Goal: Task Accomplishment & Management: Manage account settings

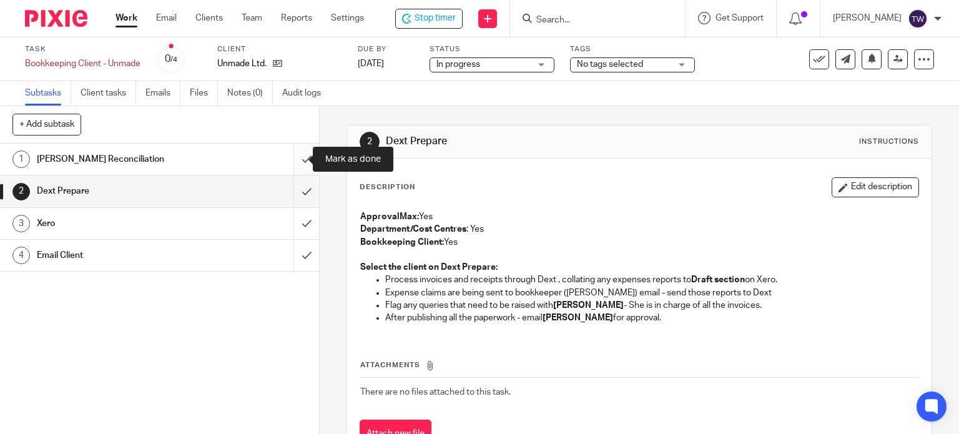
click at [296, 155] on input "submit" at bounding box center [159, 159] width 319 height 31
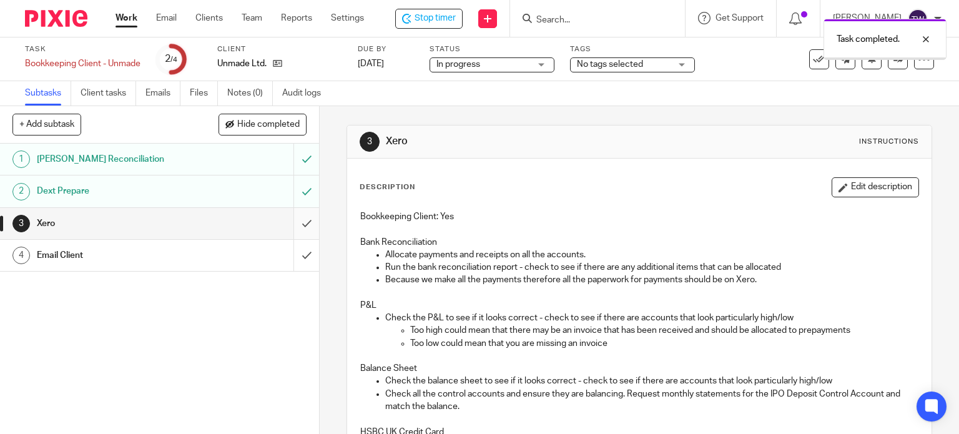
click at [298, 225] on input "submit" at bounding box center [159, 223] width 319 height 31
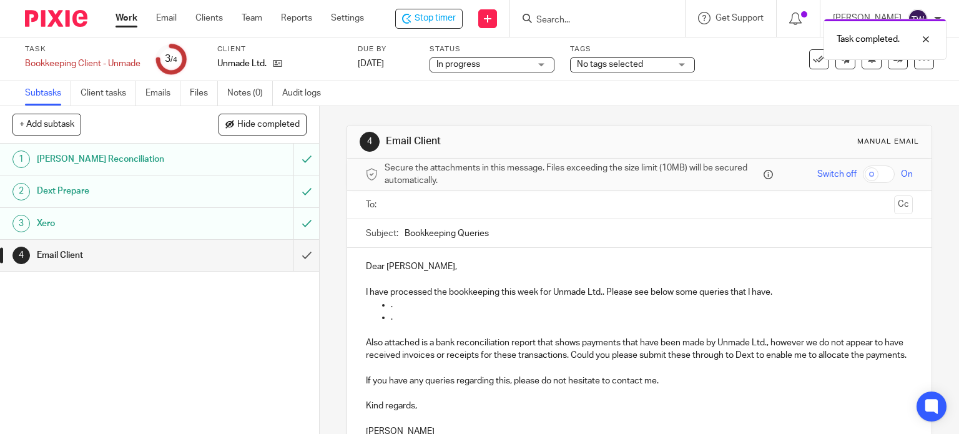
click at [403, 210] on input "text" at bounding box center [639, 205] width 500 height 14
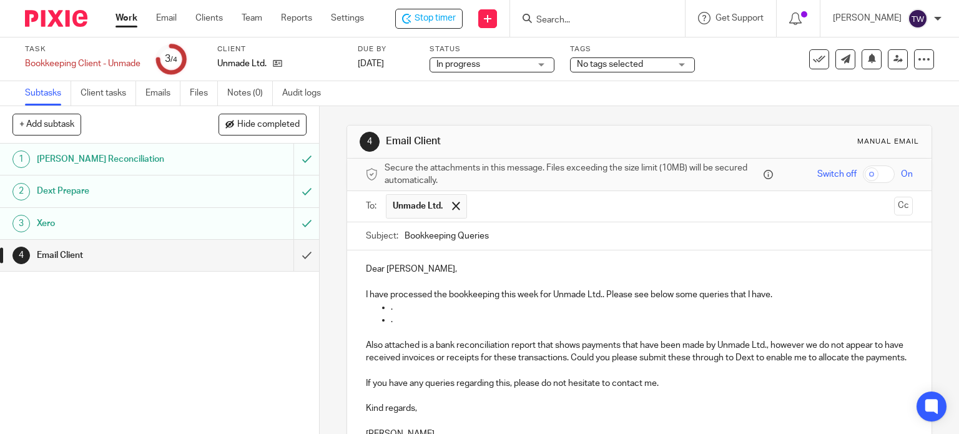
click at [403, 270] on p "Dear Sage," at bounding box center [640, 269] width 548 height 12
click at [517, 312] on p "." at bounding box center [652, 307] width 523 height 12
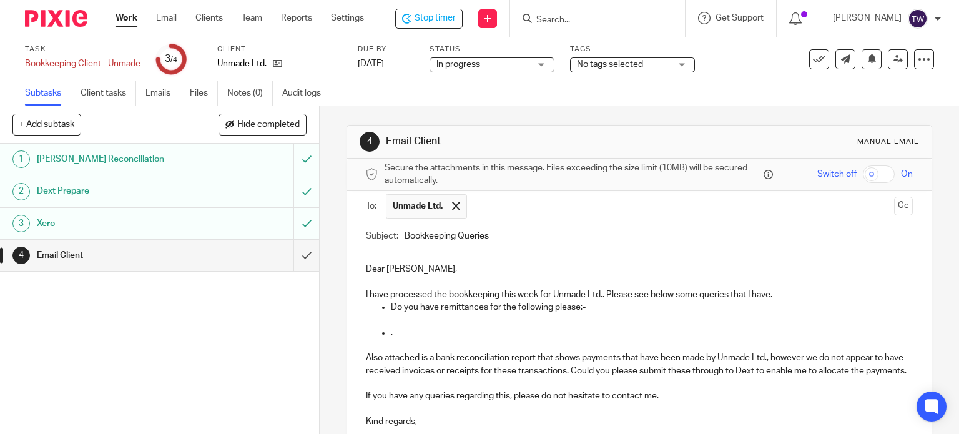
scroll to position [151, 0]
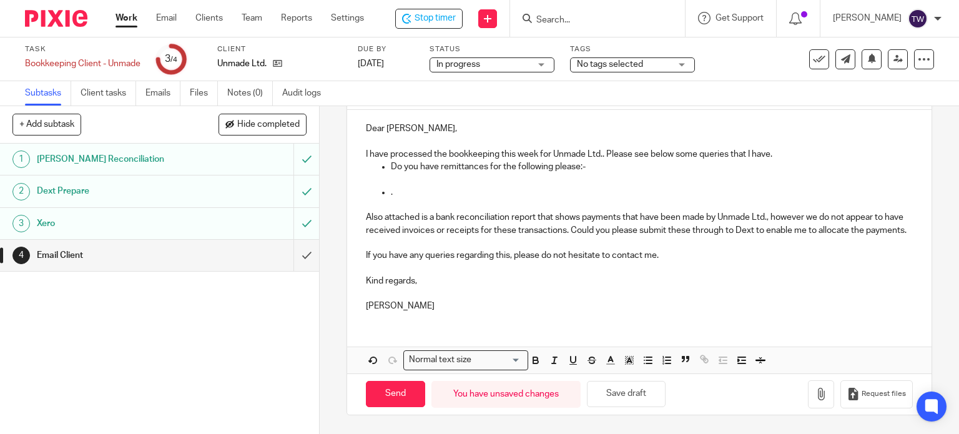
click at [413, 173] on p at bounding box center [640, 179] width 548 height 12
click at [394, 173] on p at bounding box center [640, 179] width 548 height 12
click at [395, 173] on p at bounding box center [640, 179] width 548 height 12
click at [456, 174] on div "Dear Simon, I have processed the bookkeeping this week for Unmade Ltd.. Please …" at bounding box center [639, 216] width 585 height 212
click at [453, 173] on p "17.09.25" at bounding box center [640, 179] width 548 height 12
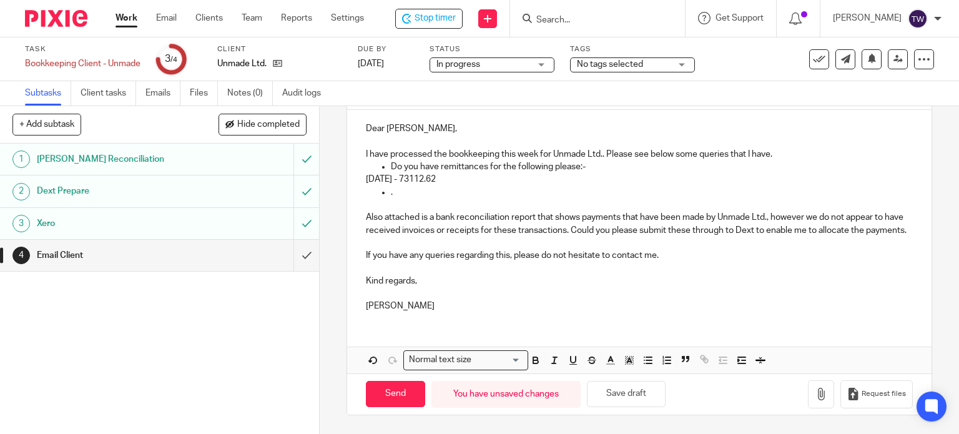
click at [500, 173] on p "17.09.25 - 73112.62" at bounding box center [640, 179] width 548 height 12
click at [441, 173] on p "17.09.25 - 73112.62" at bounding box center [640, 179] width 548 height 12
click at [472, 173] on p "17.09.25 - 73,112.62" at bounding box center [640, 179] width 548 height 12
click at [644, 230] on p "Also attached is a bank reconciliation report that shows payments that have bee…" at bounding box center [640, 224] width 548 height 26
click at [391, 160] on li "Do you have remittances for the following please:-" at bounding box center [652, 166] width 523 height 12
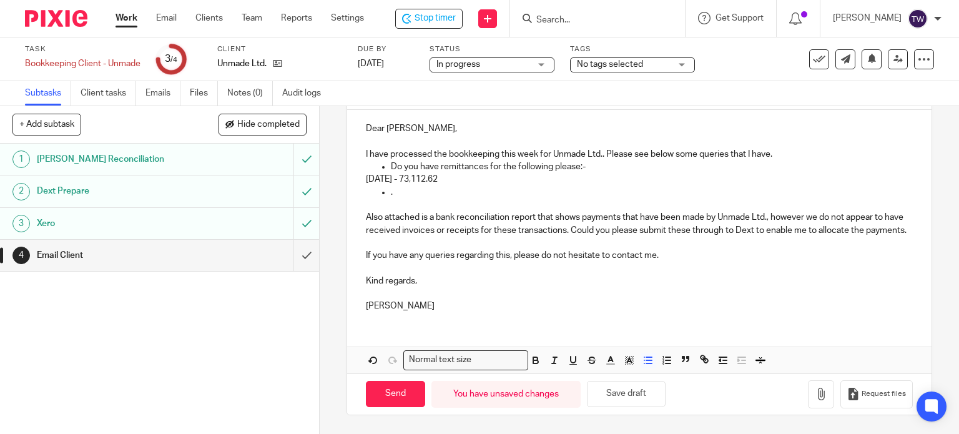
drag, startPoint x: 387, startPoint y: 154, endPoint x: 511, endPoint y: 170, distance: 124.6
click at [511, 170] on div "Dear Simon, I have processed the bookkeeping this week for Unmade Ltd.. Please …" at bounding box center [639, 216] width 585 height 212
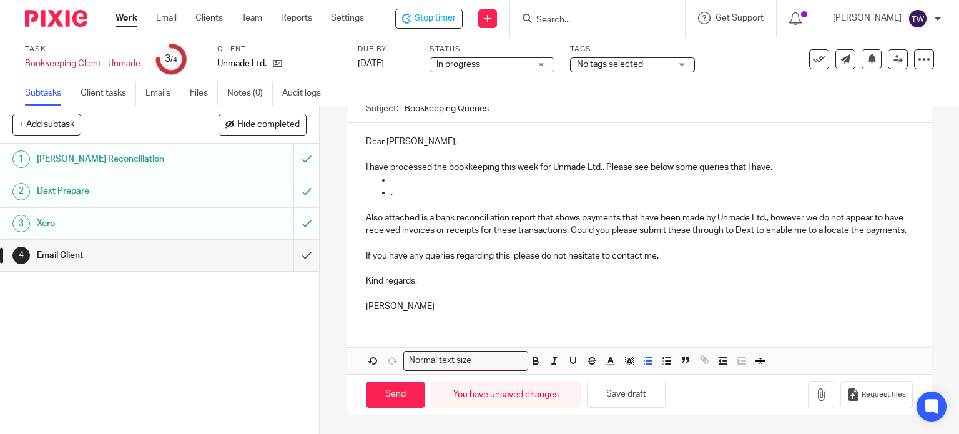
scroll to position [138, 0]
click at [442, 161] on p "I have processed the bookkeeping this week for Unmade Ltd.. Please see below so…" at bounding box center [640, 167] width 548 height 12
click at [442, 174] on p "There are" at bounding box center [652, 180] width 523 height 12
click at [445, 186] on p "." at bounding box center [652, 192] width 523 height 12
click at [372, 174] on ul "There are 7 Bills to Pay awaiting approval" at bounding box center [640, 187] width 548 height 26
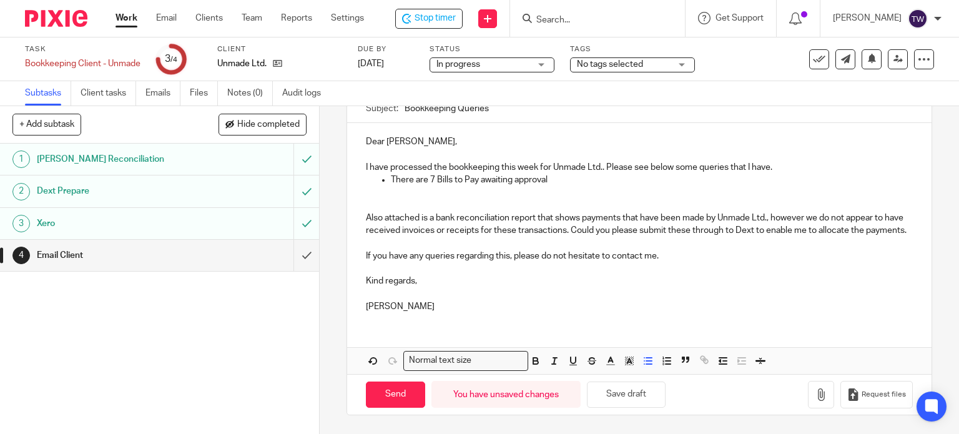
click at [375, 174] on ul "There are 7 Bills to Pay awaiting approval" at bounding box center [640, 187] width 548 height 26
click at [782, 161] on p "I have processed the bookkeeping this week for Unmade Ltd.. Please see below so…" at bounding box center [640, 167] width 548 height 12
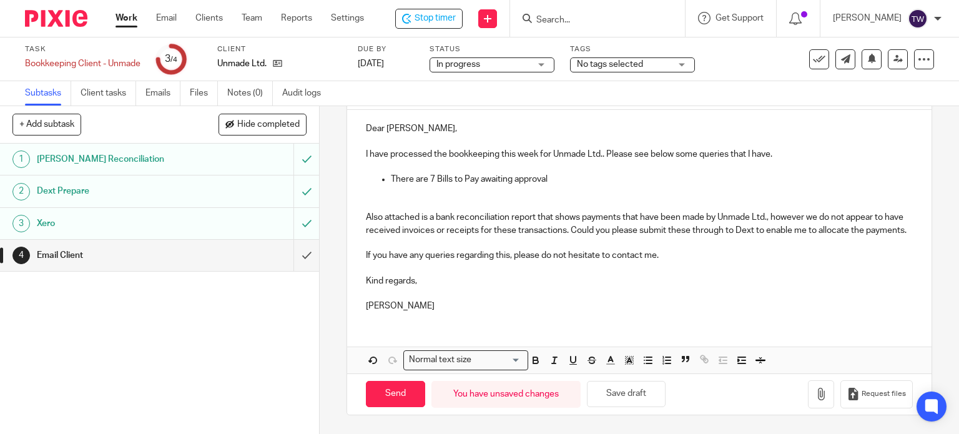
click at [445, 211] on p "Also attached is a bank reconciliation report that shows payments that have bee…" at bounding box center [640, 224] width 548 height 26
drag, startPoint x: 455, startPoint y: 205, endPoint x: 430, endPoint y: 207, distance: 25.0
click at [430, 211] on p "Also attached is a bank reconciliation report that shows payments that have bee…" at bounding box center [640, 224] width 548 height 26
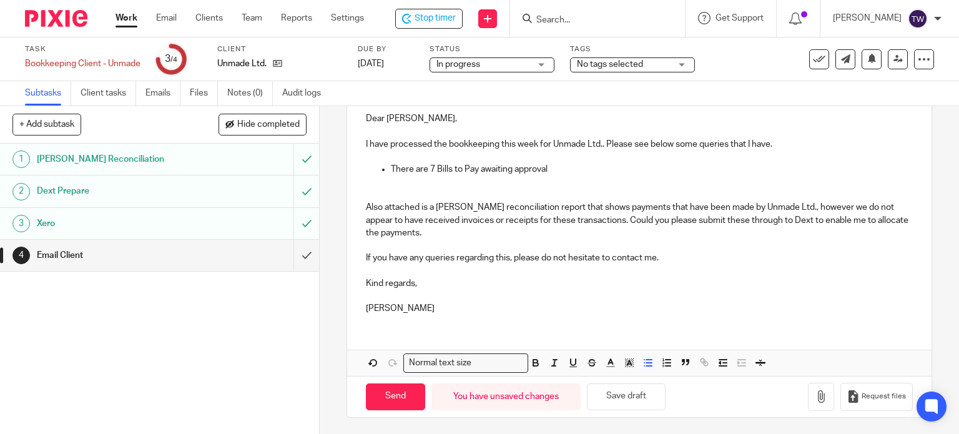
click at [604, 182] on p at bounding box center [652, 182] width 523 height 12
click at [547, 182] on p at bounding box center [652, 182] width 523 height 12
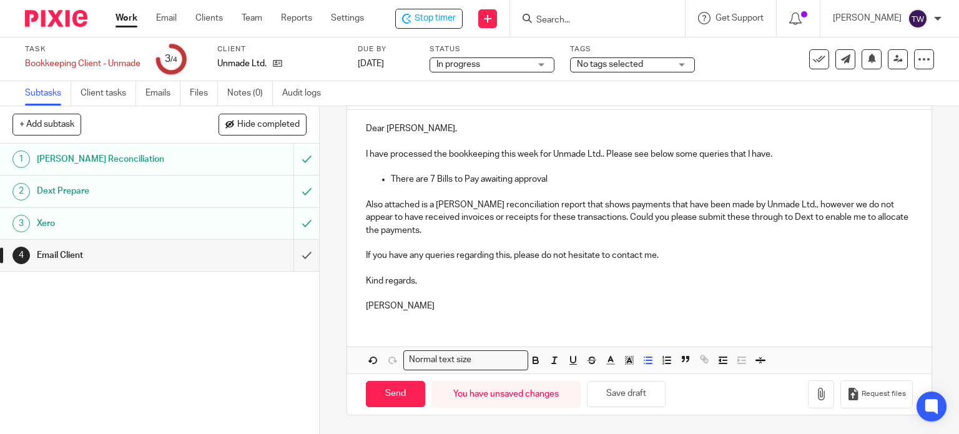
scroll to position [138, 0]
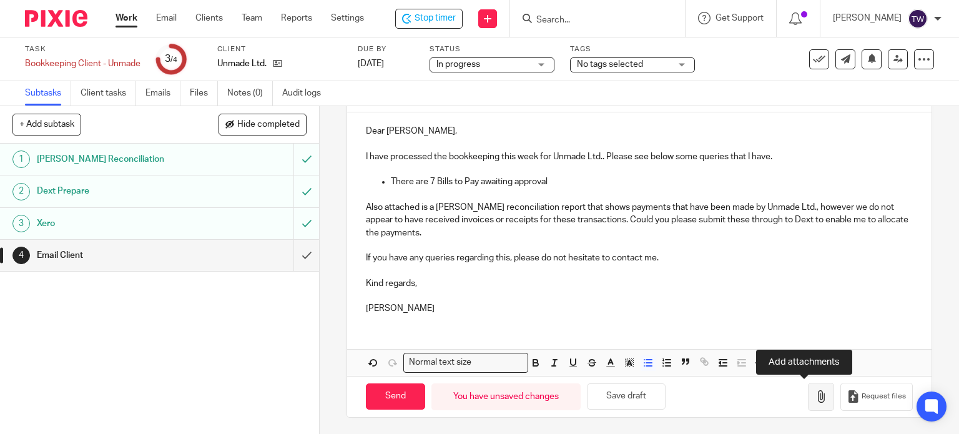
click at [808, 391] on button "button" at bounding box center [821, 397] width 26 height 28
click at [815, 397] on icon "button" at bounding box center [821, 396] width 12 height 12
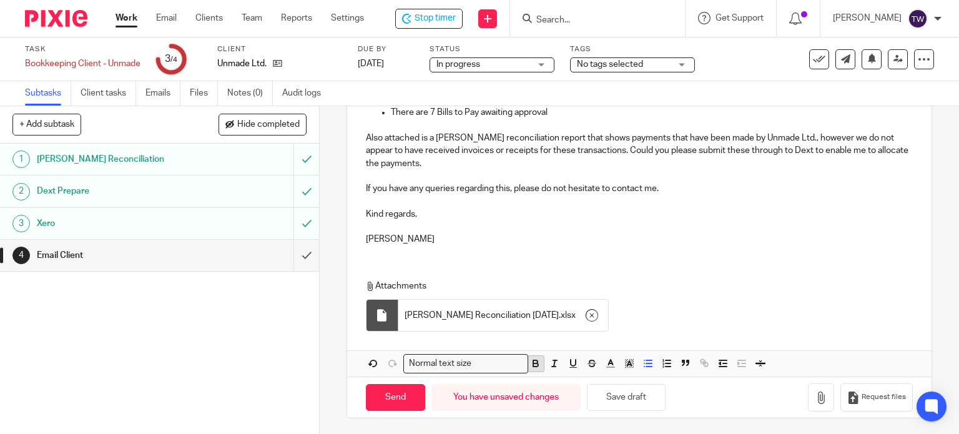
scroll to position [208, 0]
click at [395, 398] on input "Send" at bounding box center [395, 396] width 59 height 27
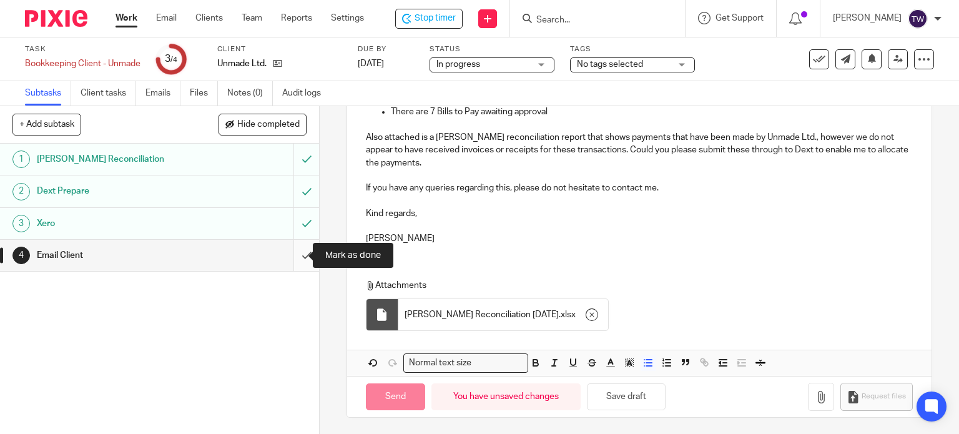
type input "Sent"
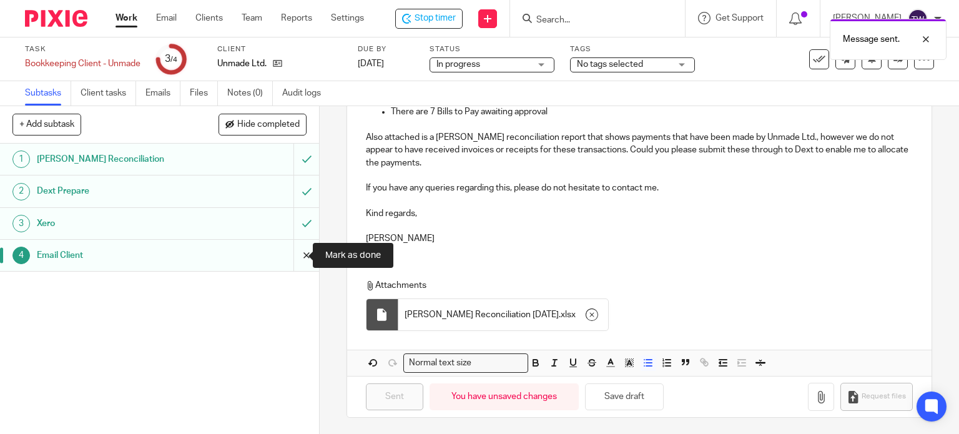
click at [294, 251] on input "submit" at bounding box center [159, 255] width 319 height 31
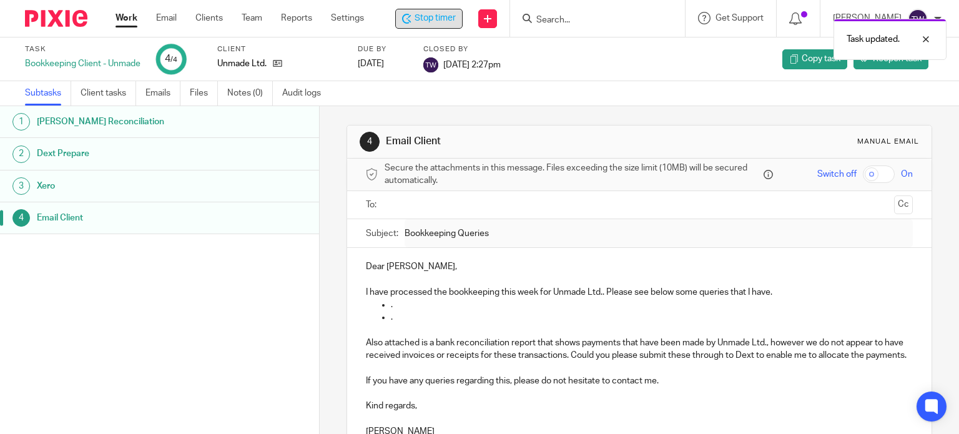
click at [438, 19] on span "Stop timer" at bounding box center [435, 18] width 41 height 13
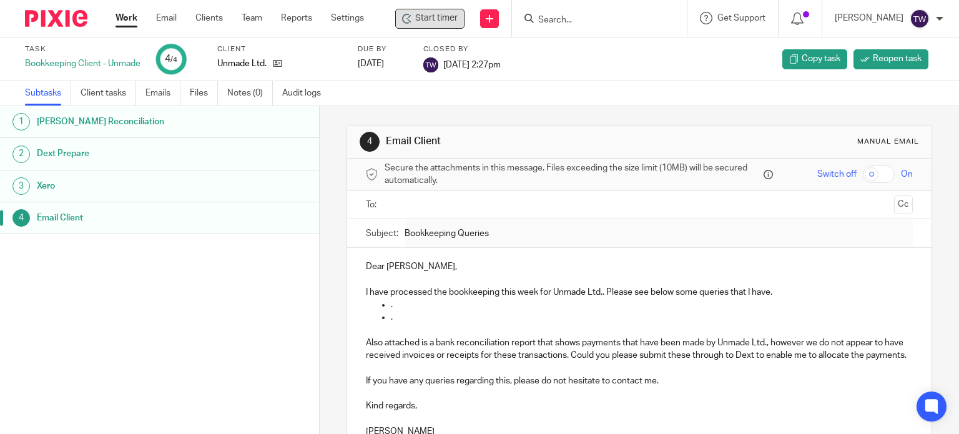
click at [124, 18] on link "Work" at bounding box center [127, 18] width 22 height 12
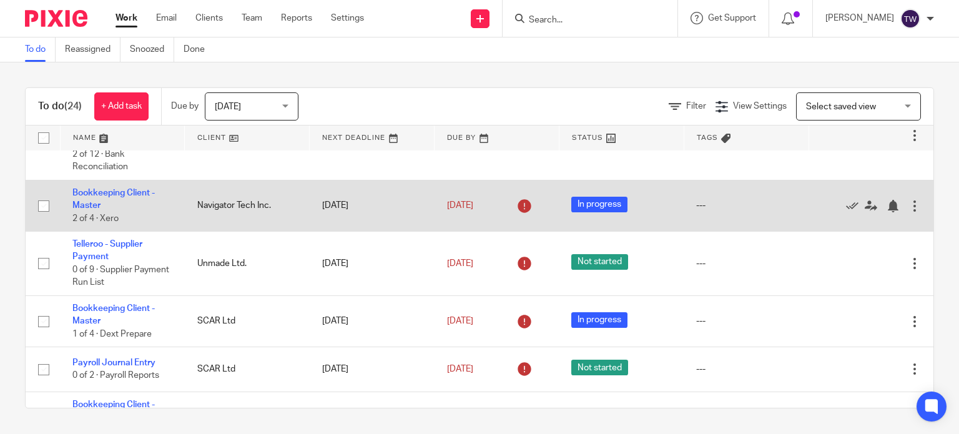
scroll to position [250, 0]
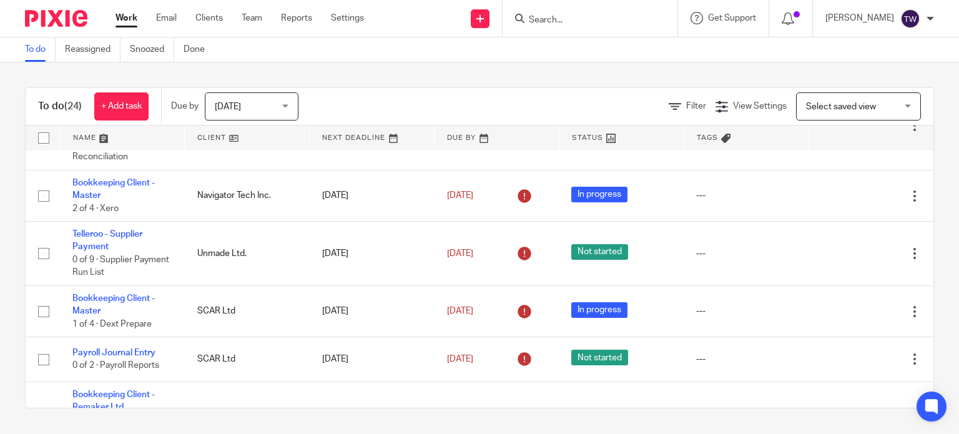
click at [593, 18] on input "Search" at bounding box center [584, 20] width 112 height 11
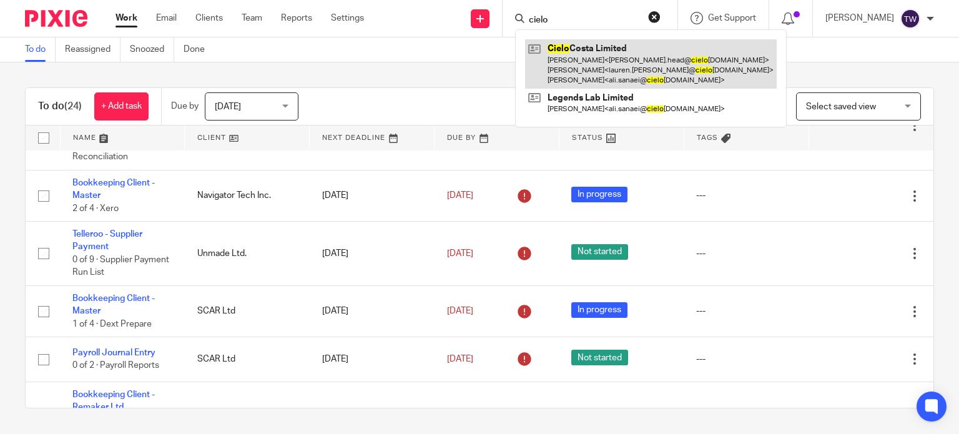
type input "cielo"
click at [647, 60] on link at bounding box center [651, 63] width 252 height 49
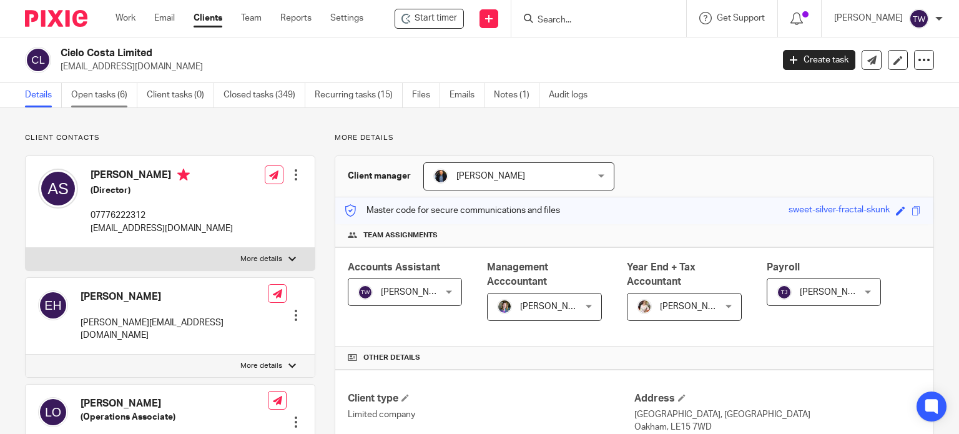
click at [106, 100] on link "Open tasks (6)" at bounding box center [104, 95] width 66 height 24
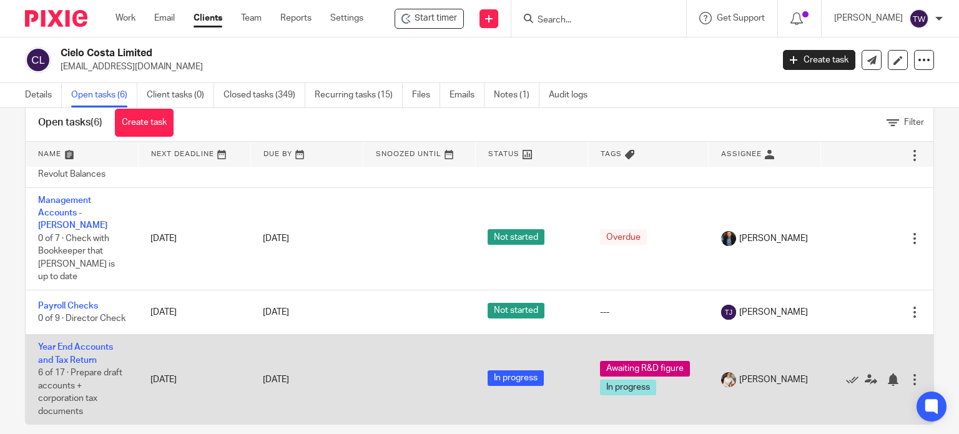
scroll to position [44, 0]
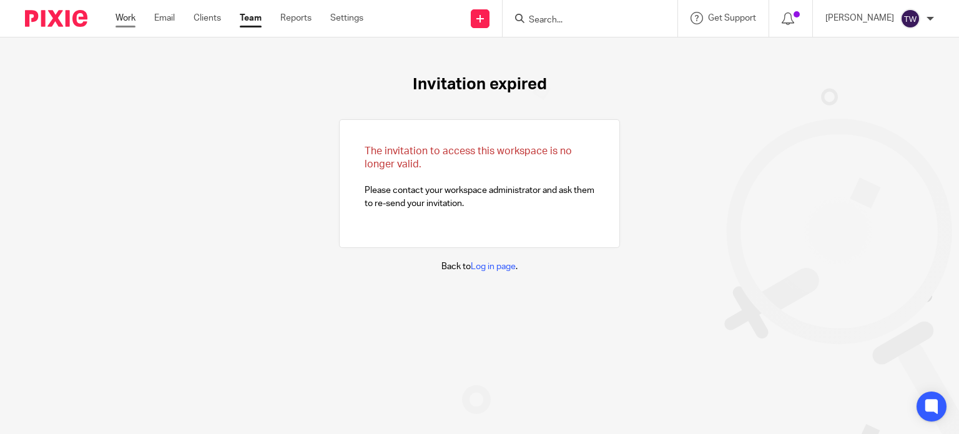
click at [124, 20] on link "Work" at bounding box center [126, 18] width 20 height 12
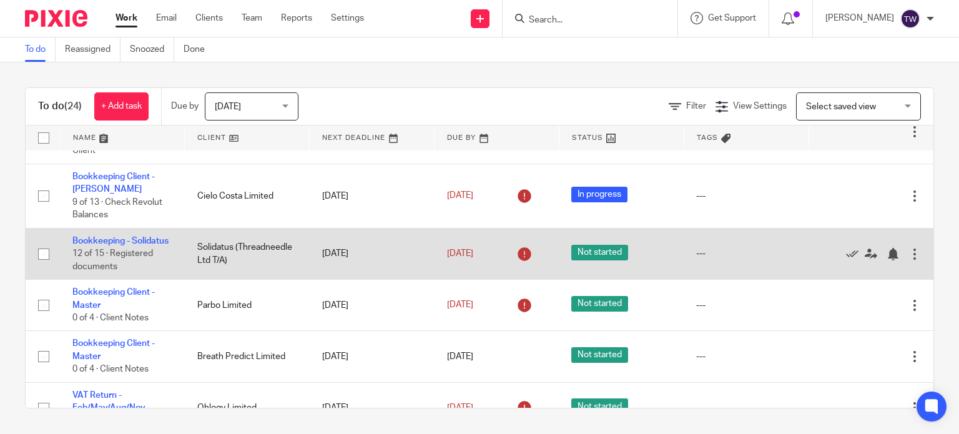
scroll to position [1052, 0]
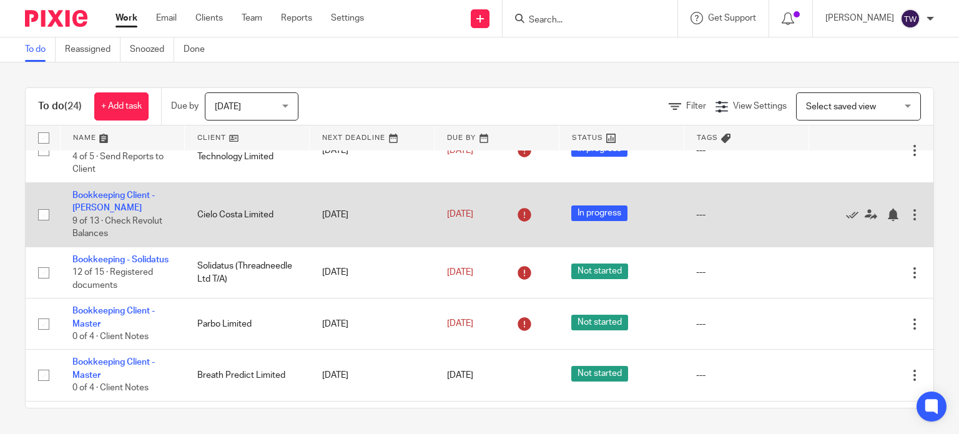
drag, startPoint x: 110, startPoint y: 225, endPoint x: 134, endPoint y: 222, distance: 23.9
click at [110, 212] on link "Bookkeeping Client - Cielo Costa" at bounding box center [113, 201] width 82 height 21
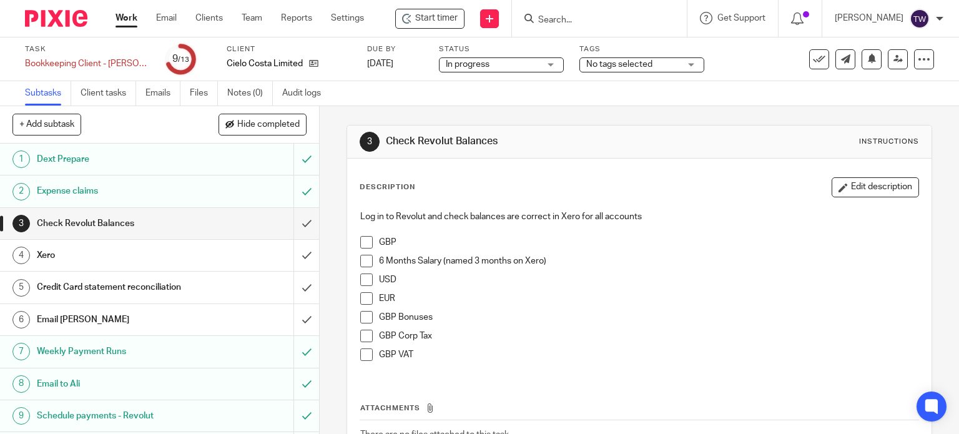
click at [164, 255] on h1 "Xero" at bounding box center [118, 255] width 163 height 19
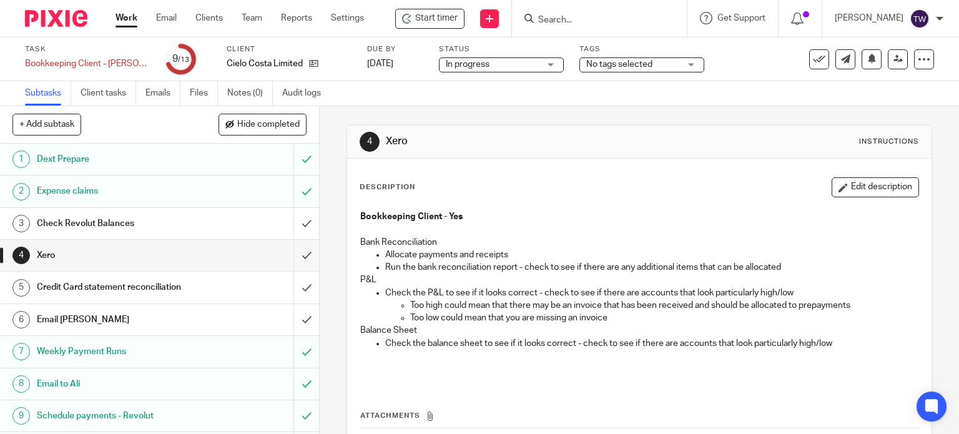
click at [145, 284] on h1 "Credit Card statement reconciliation" at bounding box center [118, 287] width 163 height 19
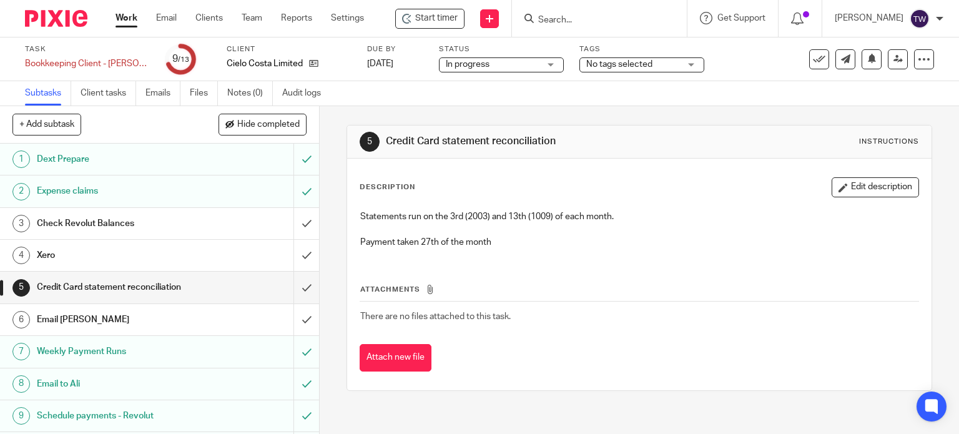
click at [129, 314] on h1 "Email [PERSON_NAME]" at bounding box center [118, 319] width 163 height 19
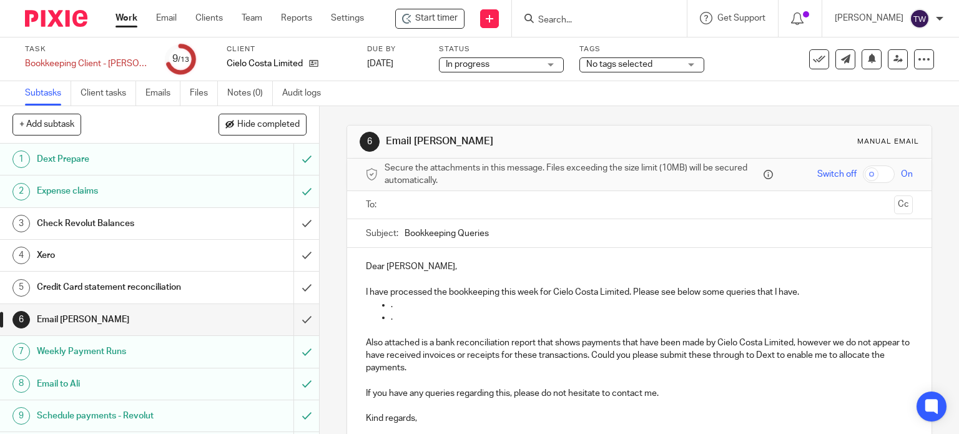
click at [235, 288] on div "Credit Card statement reconciliation" at bounding box center [159, 287] width 244 height 19
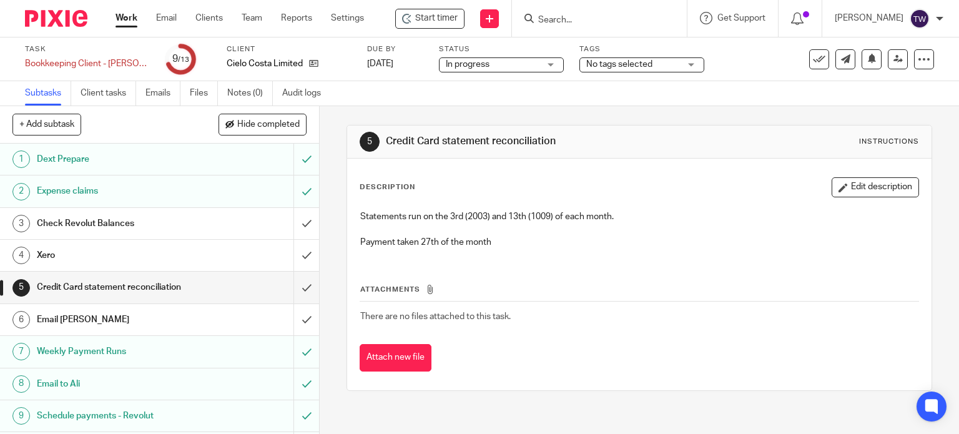
click at [129, 19] on link "Work" at bounding box center [127, 18] width 22 height 12
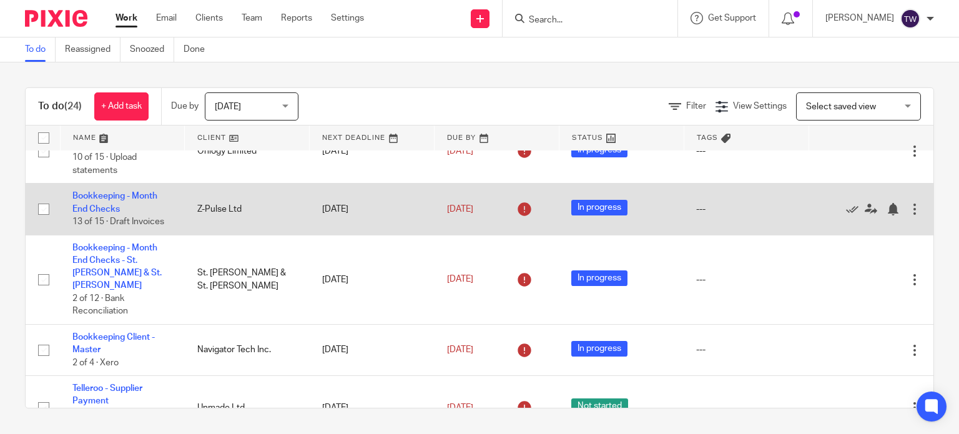
scroll to position [187, 0]
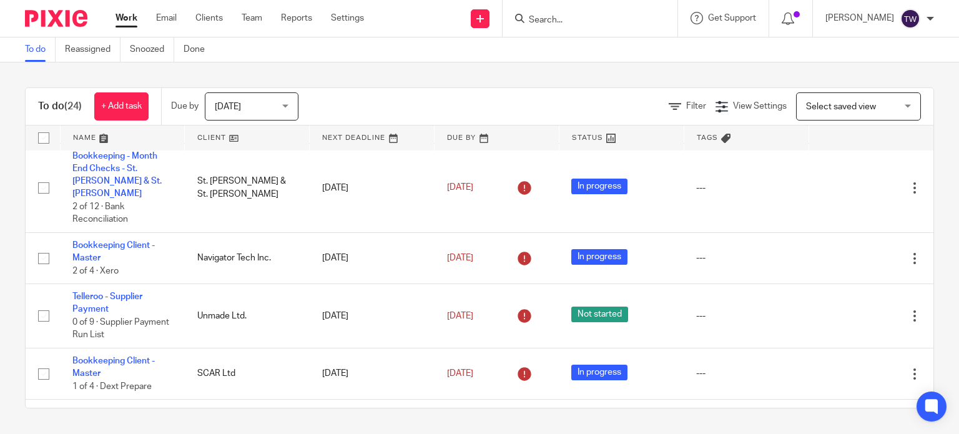
click at [130, 15] on link "Work" at bounding box center [127, 18] width 22 height 12
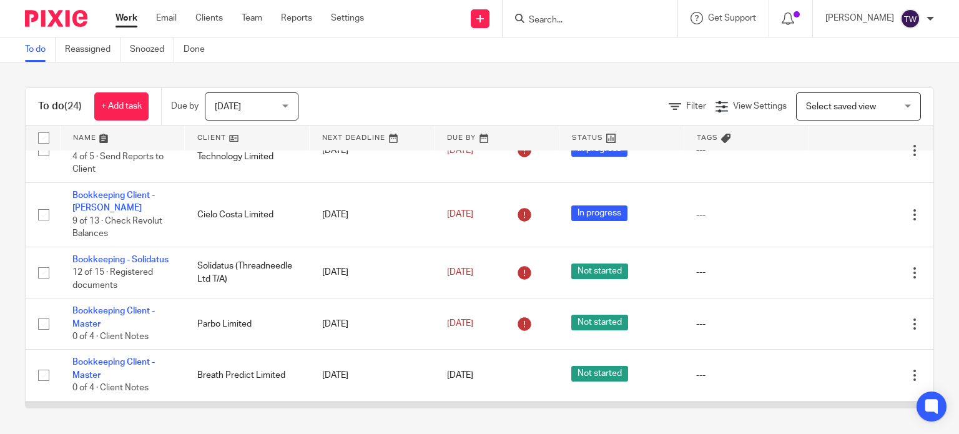
scroll to position [1240, 0]
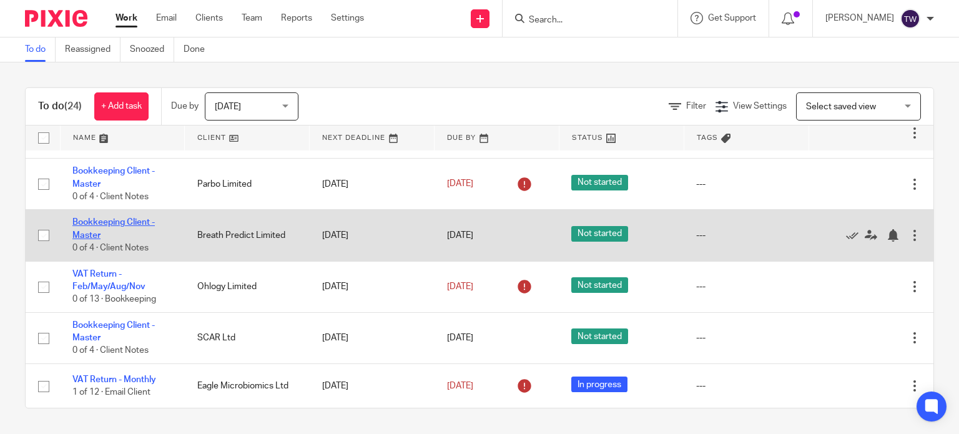
click at [130, 219] on link "Bookkeeping Client - Master" at bounding box center [113, 228] width 82 height 21
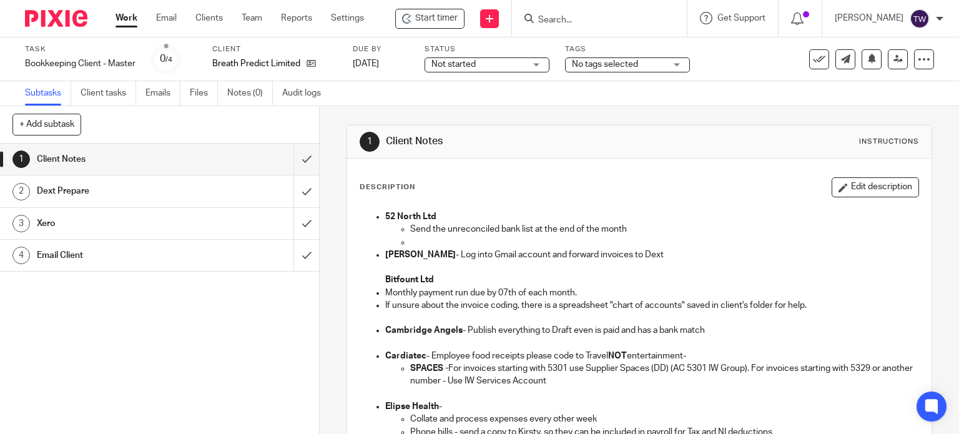
scroll to position [125, 0]
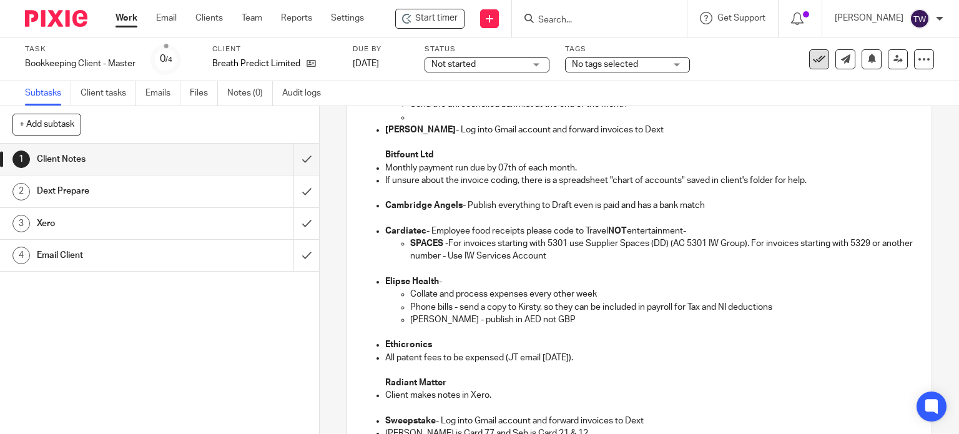
click at [813, 57] on icon at bounding box center [819, 59] width 12 height 12
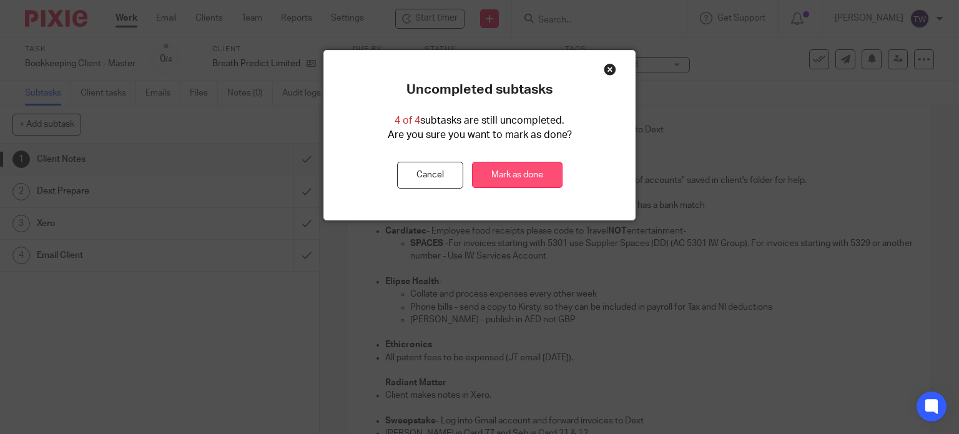
click at [491, 172] on link "Mark as done" at bounding box center [517, 175] width 91 height 27
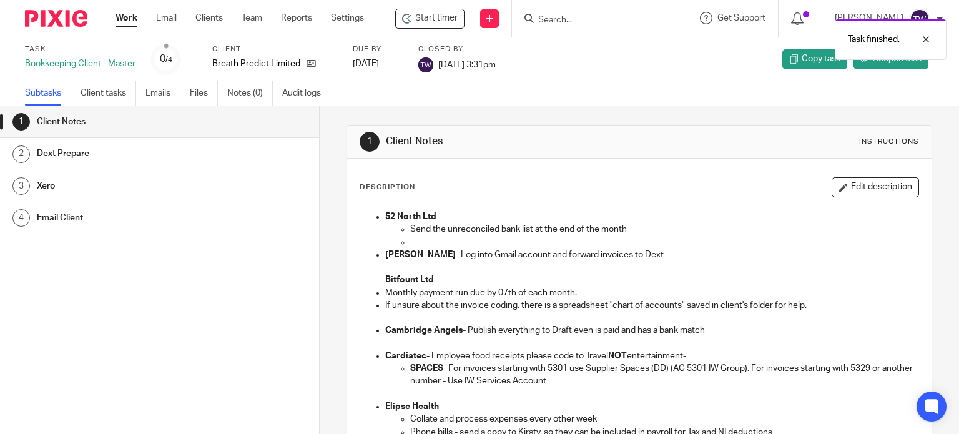
click at [126, 21] on link "Work" at bounding box center [127, 18] width 22 height 12
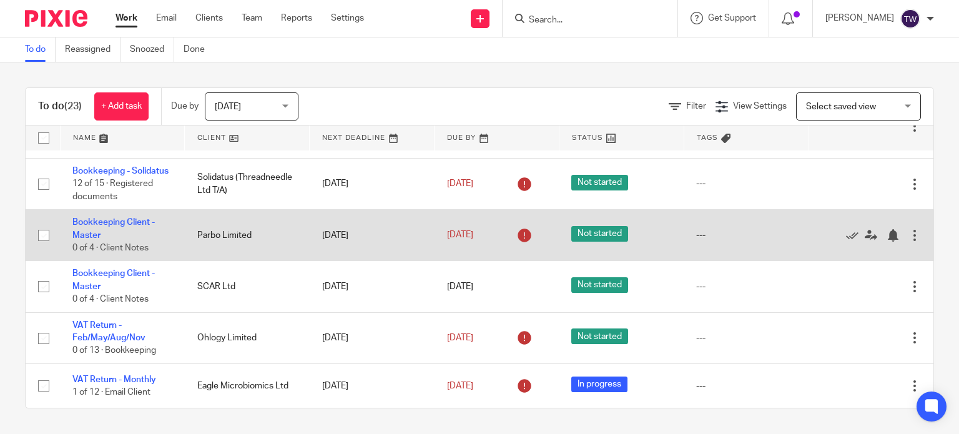
scroll to position [1188, 0]
click at [119, 222] on link "Bookkeeping Client - Master" at bounding box center [113, 228] width 82 height 21
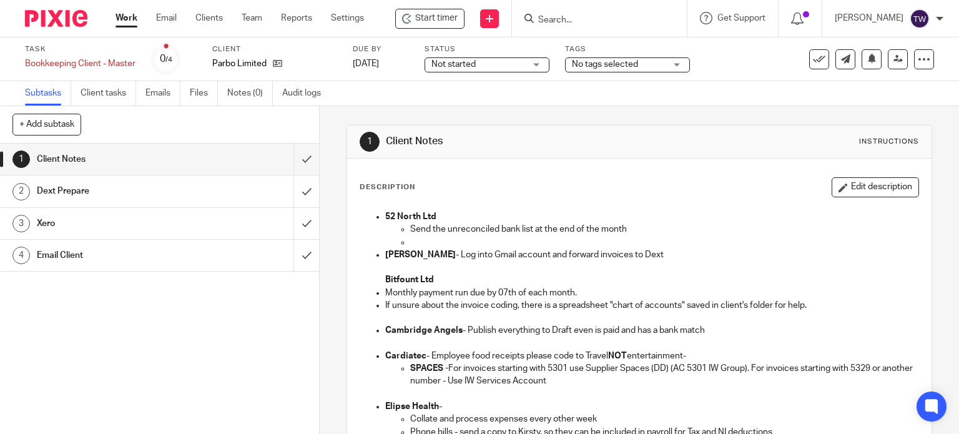
click at [130, 22] on link "Work" at bounding box center [127, 18] width 22 height 12
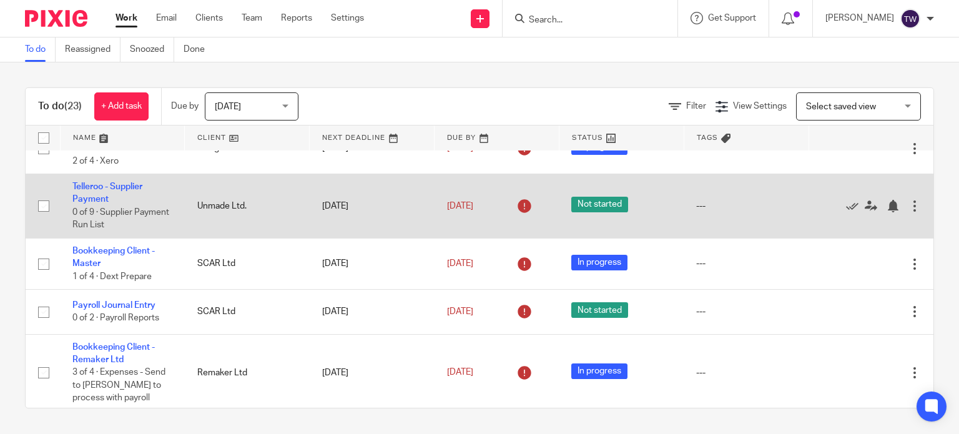
scroll to position [312, 0]
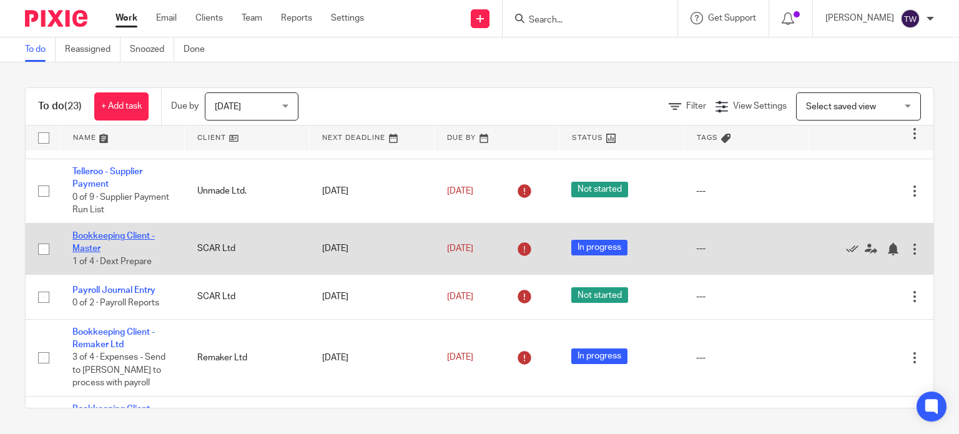
click at [125, 234] on link "Bookkeeping Client - Master" at bounding box center [113, 242] width 82 height 21
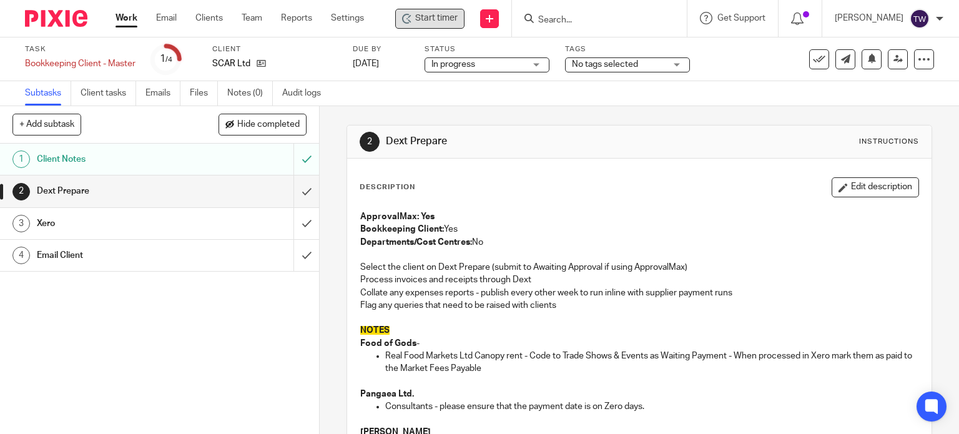
click at [418, 24] on div "Start timer" at bounding box center [430, 18] width 56 height 13
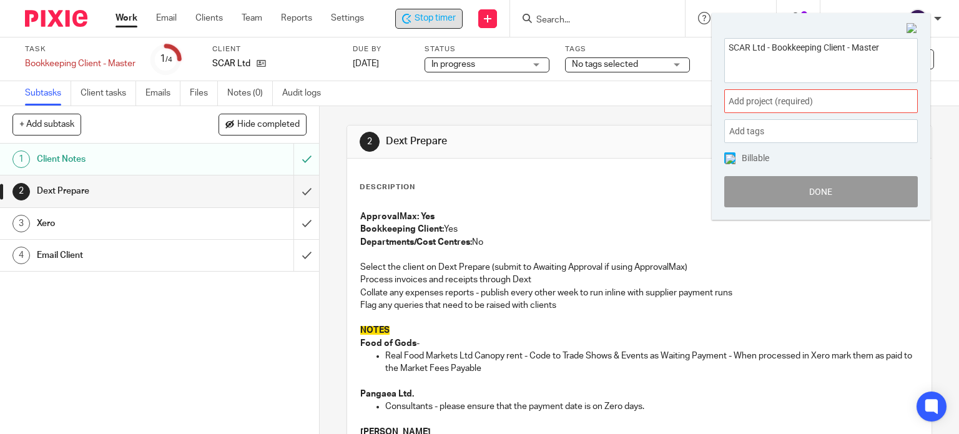
click at [795, 109] on div "Add project (required) :" at bounding box center [821, 101] width 194 height 24
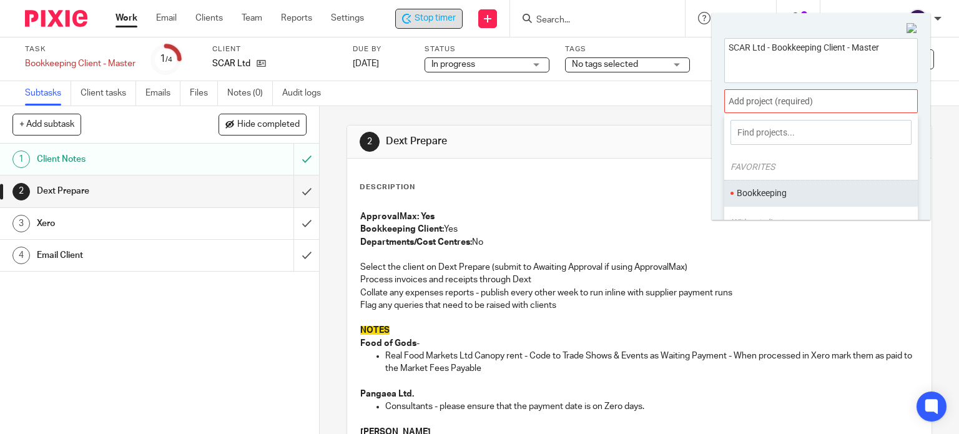
click at [767, 184] on ul "Bookkeeping" at bounding box center [821, 193] width 194 height 27
click at [798, 190] on li "Bookkeeping" at bounding box center [818, 193] width 163 height 13
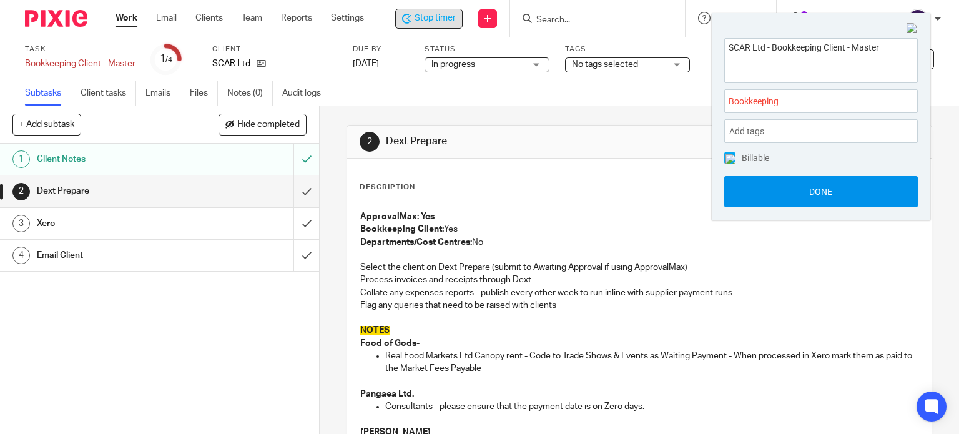
click at [811, 193] on button "Done" at bounding box center [821, 191] width 194 height 31
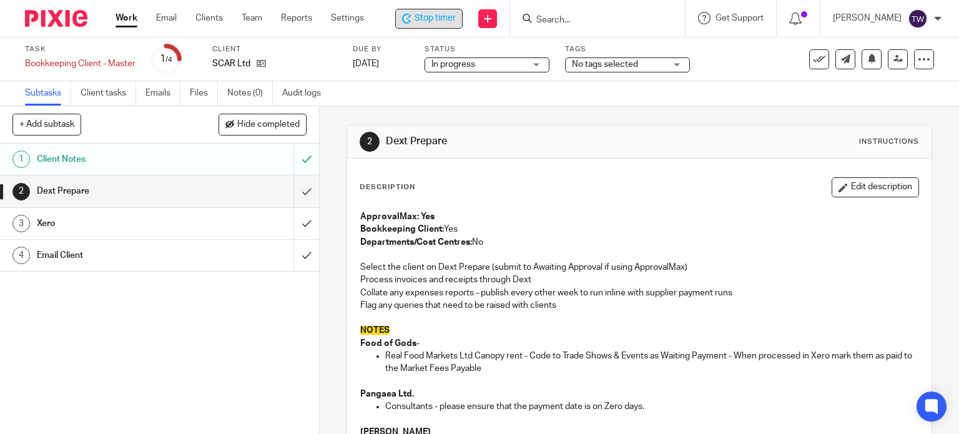
click at [430, 12] on span "Stop timer" at bounding box center [435, 18] width 41 height 13
